Goal: Task Accomplishment & Management: Manage account settings

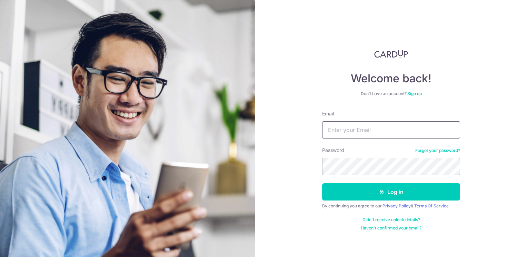
click at [348, 130] on input "Email" at bounding box center [391, 129] width 138 height 17
type input "[EMAIL_ADDRESS][DOMAIN_NAME]"
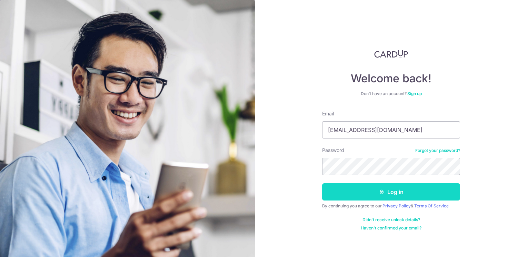
click at [372, 194] on button "Log in" at bounding box center [391, 191] width 138 height 17
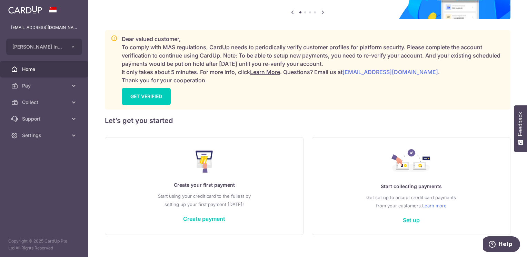
scroll to position [79, 0]
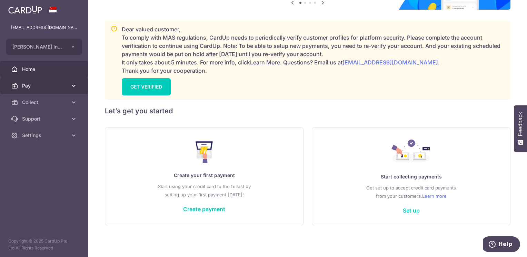
click at [29, 85] on span "Pay" at bounding box center [45, 85] width 46 height 7
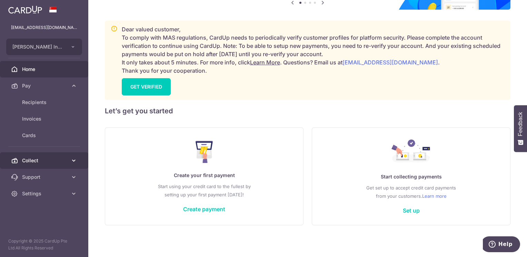
click at [28, 160] on span "Collect" at bounding box center [45, 160] width 46 height 7
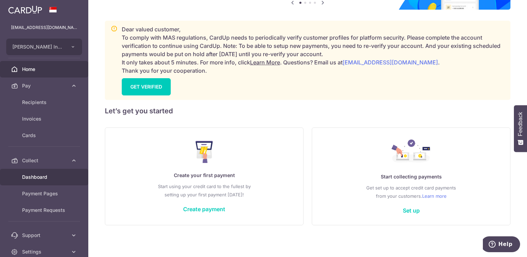
click at [32, 173] on link "Dashboard" at bounding box center [44, 177] width 88 height 17
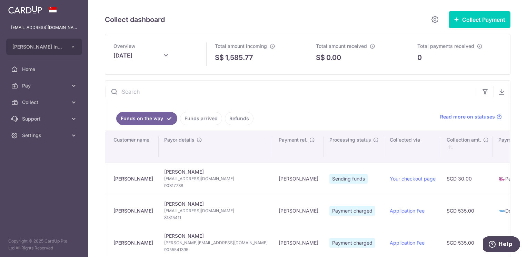
click at [165, 53] on icon at bounding box center [166, 55] width 8 height 8
type input "September 2025"
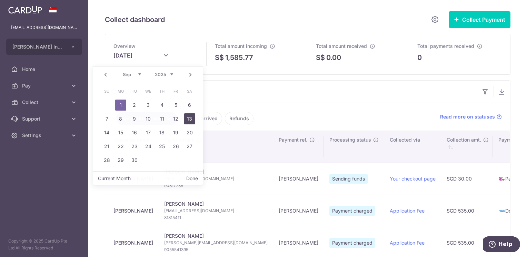
click at [190, 122] on body "saren@smm.edu.sg Sir Manasseh Meyer International School Pte Ltd Sir Manasseh M…" at bounding box center [263, 128] width 527 height 257
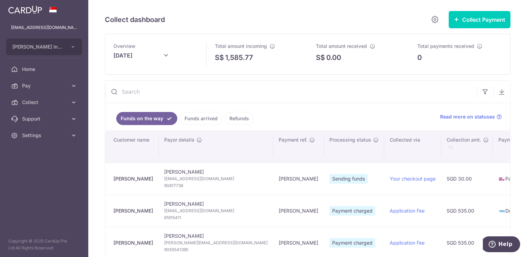
click at [193, 117] on link "Funds arrived" at bounding box center [201, 118] width 42 height 13
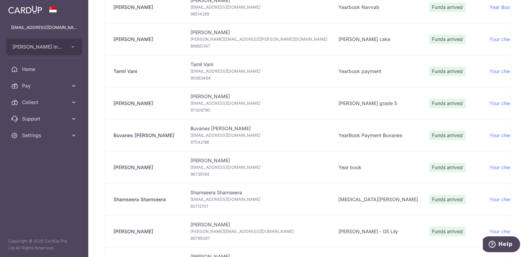
scroll to position [448, 0]
